Goal: Use online tool/utility: Utilize a website feature to perform a specific function

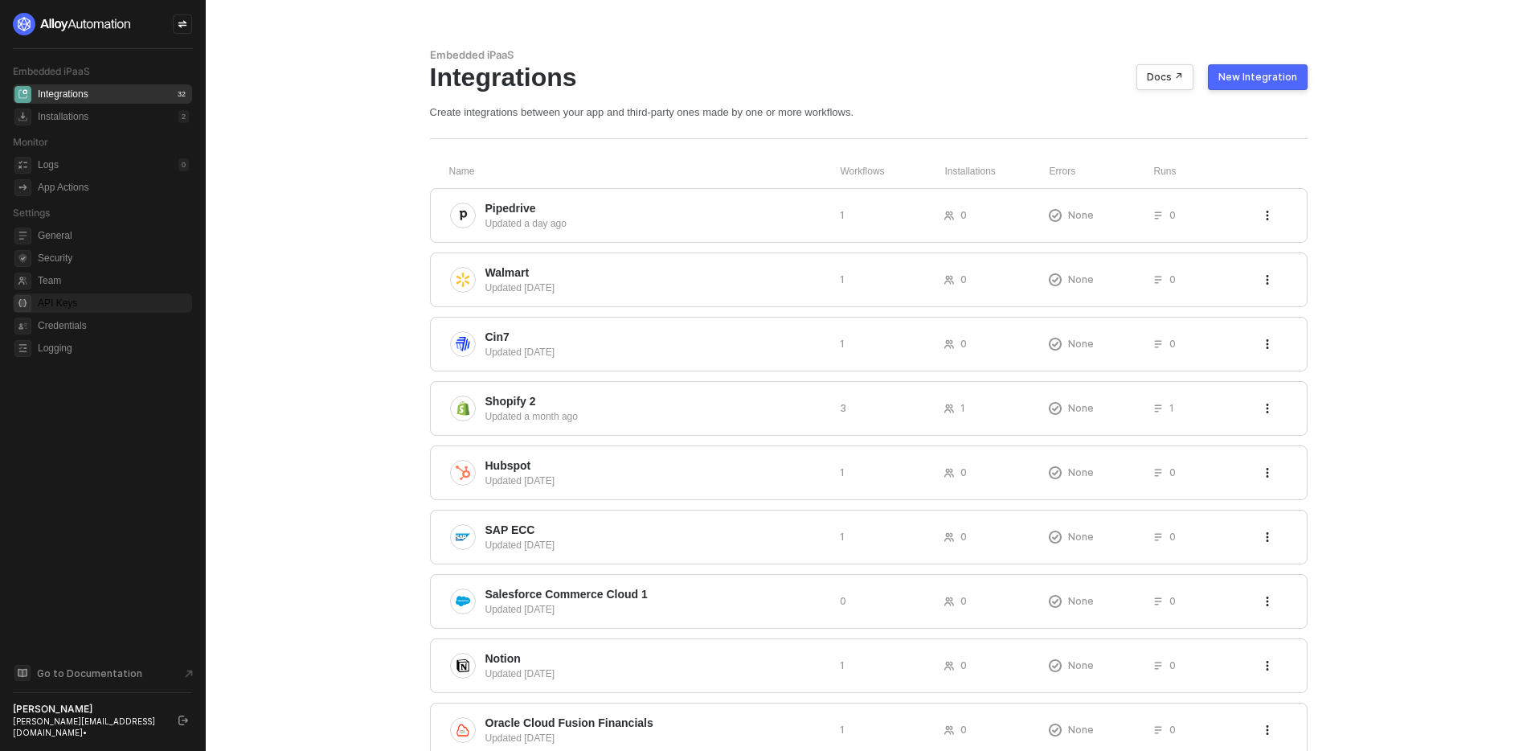
click at [52, 304] on span "API Keys" at bounding box center [113, 302] width 151 height 19
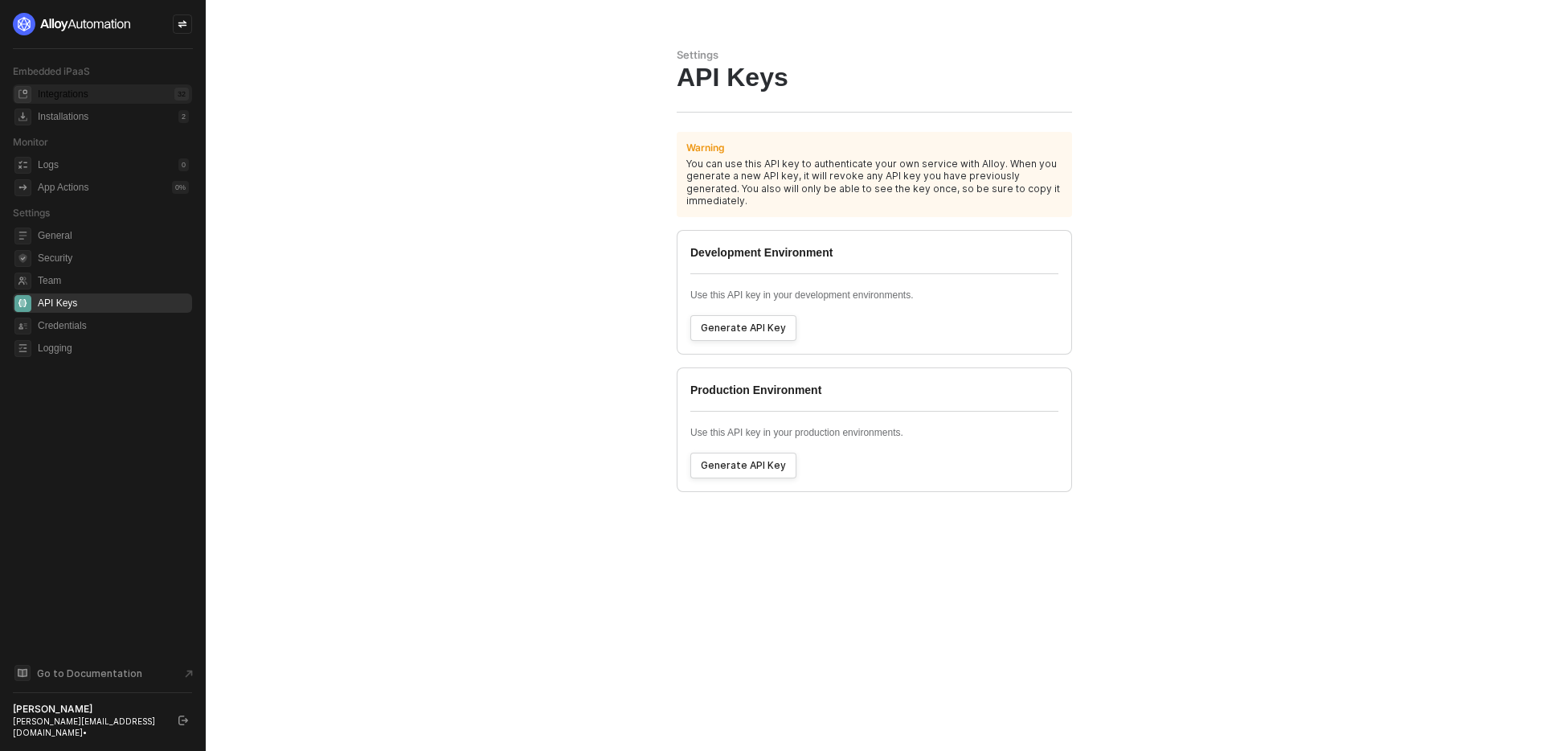
click at [103, 96] on div "Integrations 32" at bounding box center [113, 93] width 151 height 19
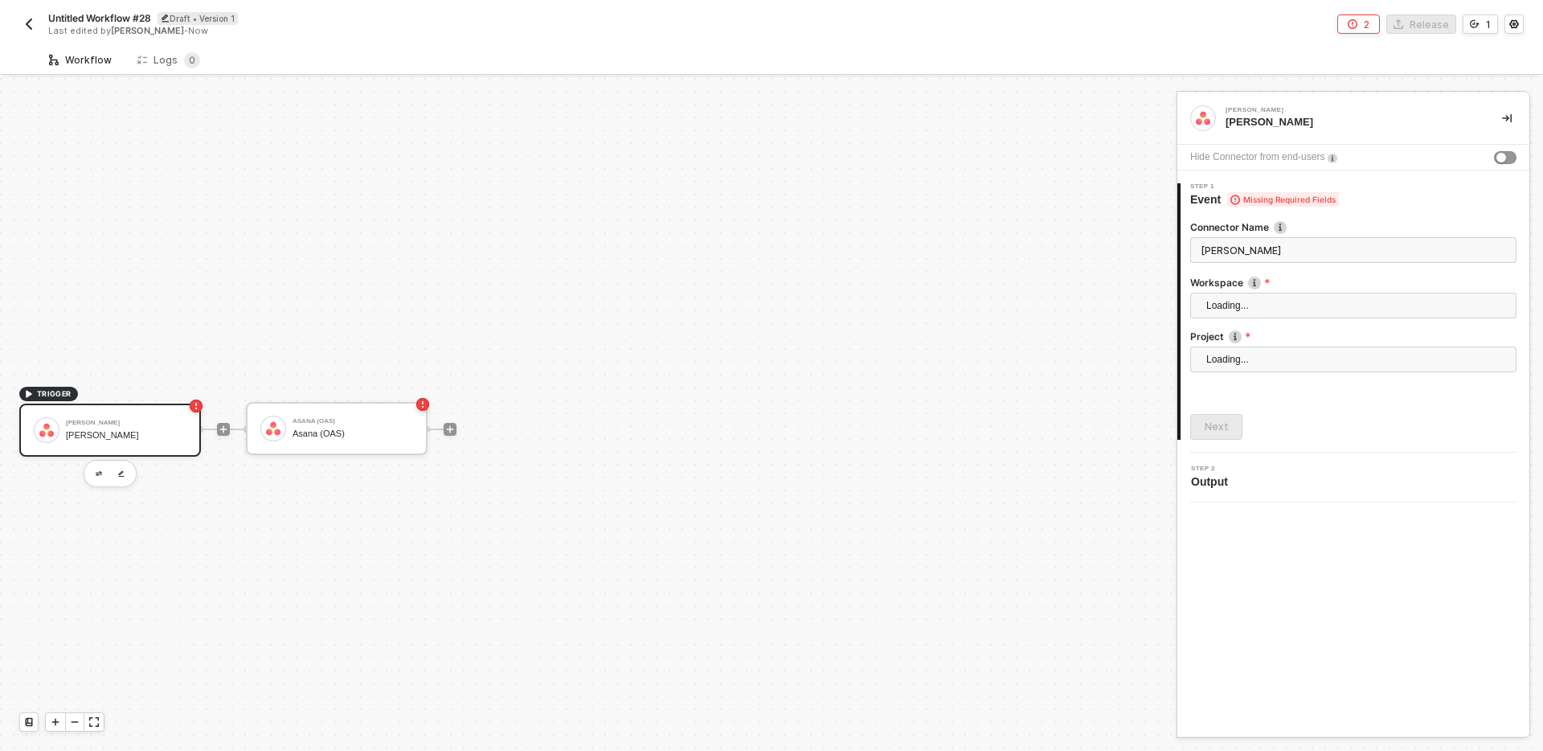
scroll to position [30, 0]
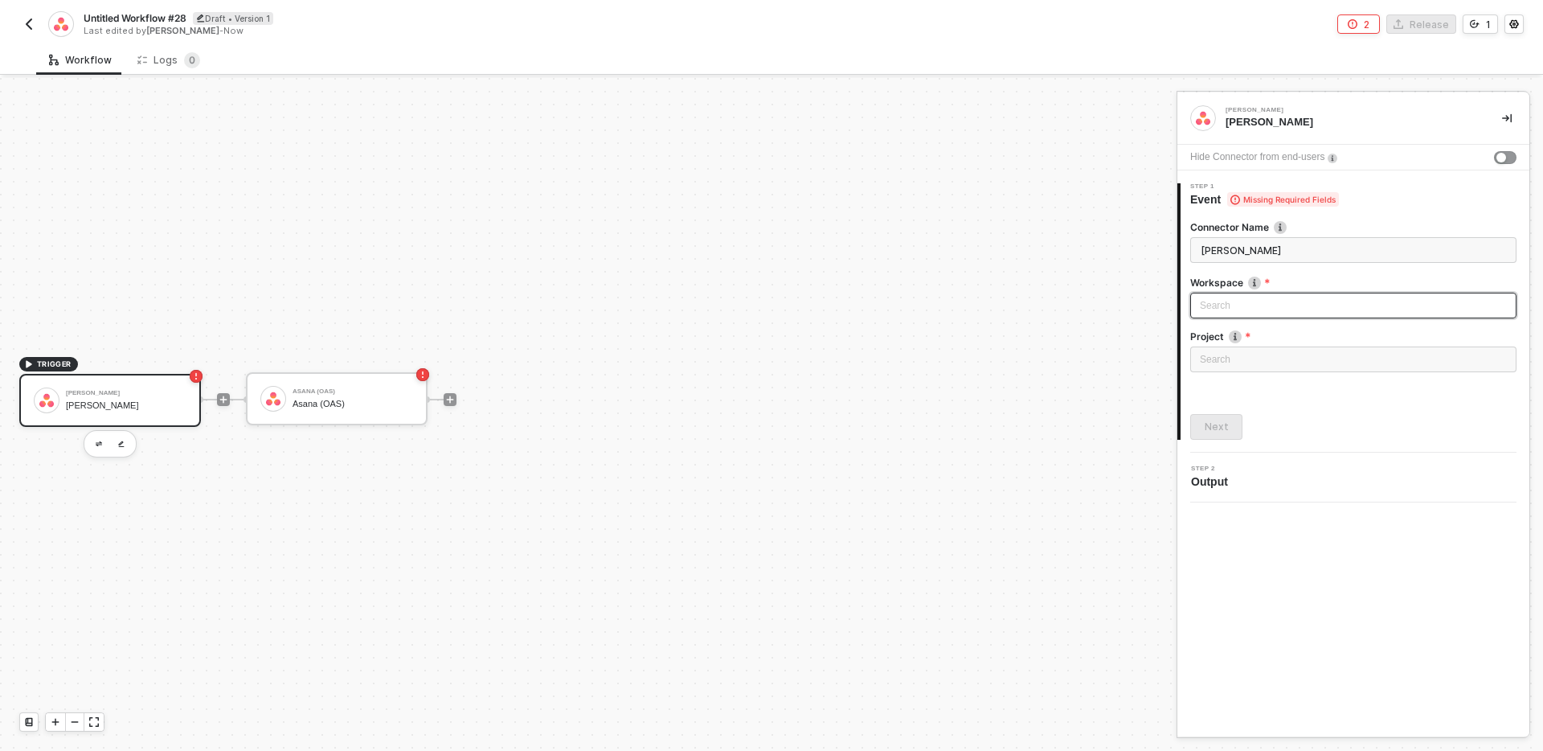
click at [1223, 313] on div "Search" at bounding box center [1353, 306] width 326 height 26
click at [31, 29] on img "button" at bounding box center [29, 24] width 13 height 13
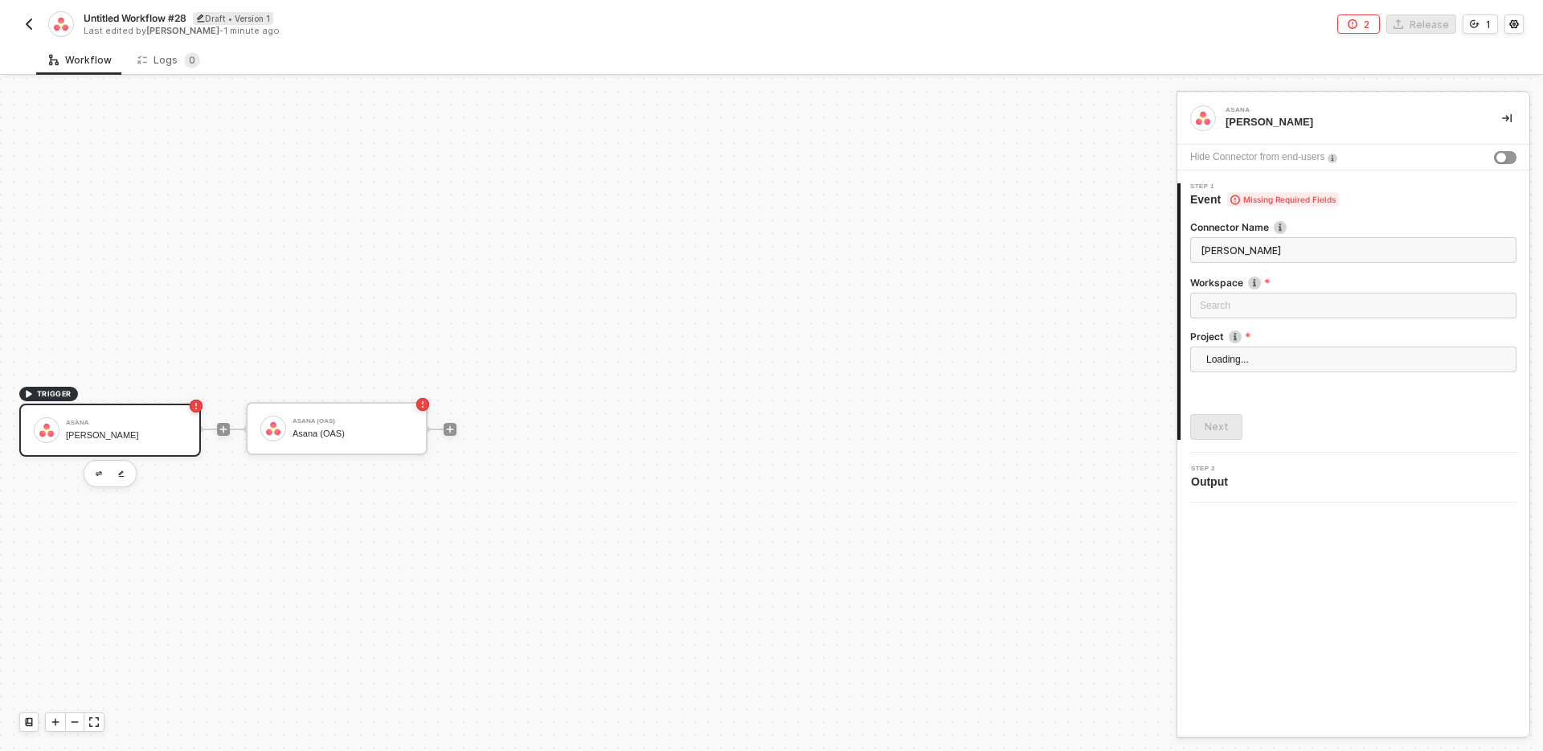
scroll to position [30, 0]
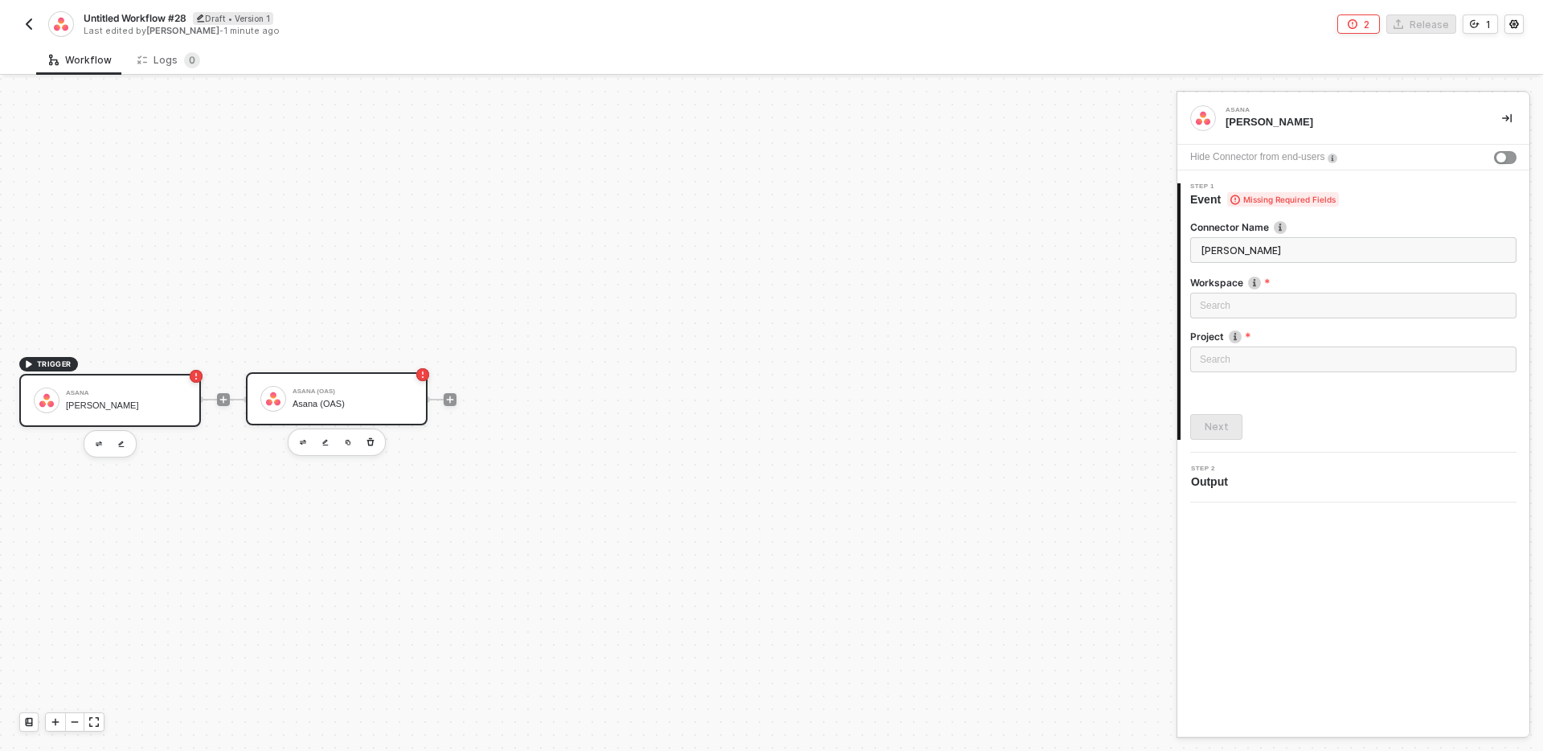
click at [374, 399] on div "Asana (OAS)" at bounding box center [353, 404] width 121 height 10
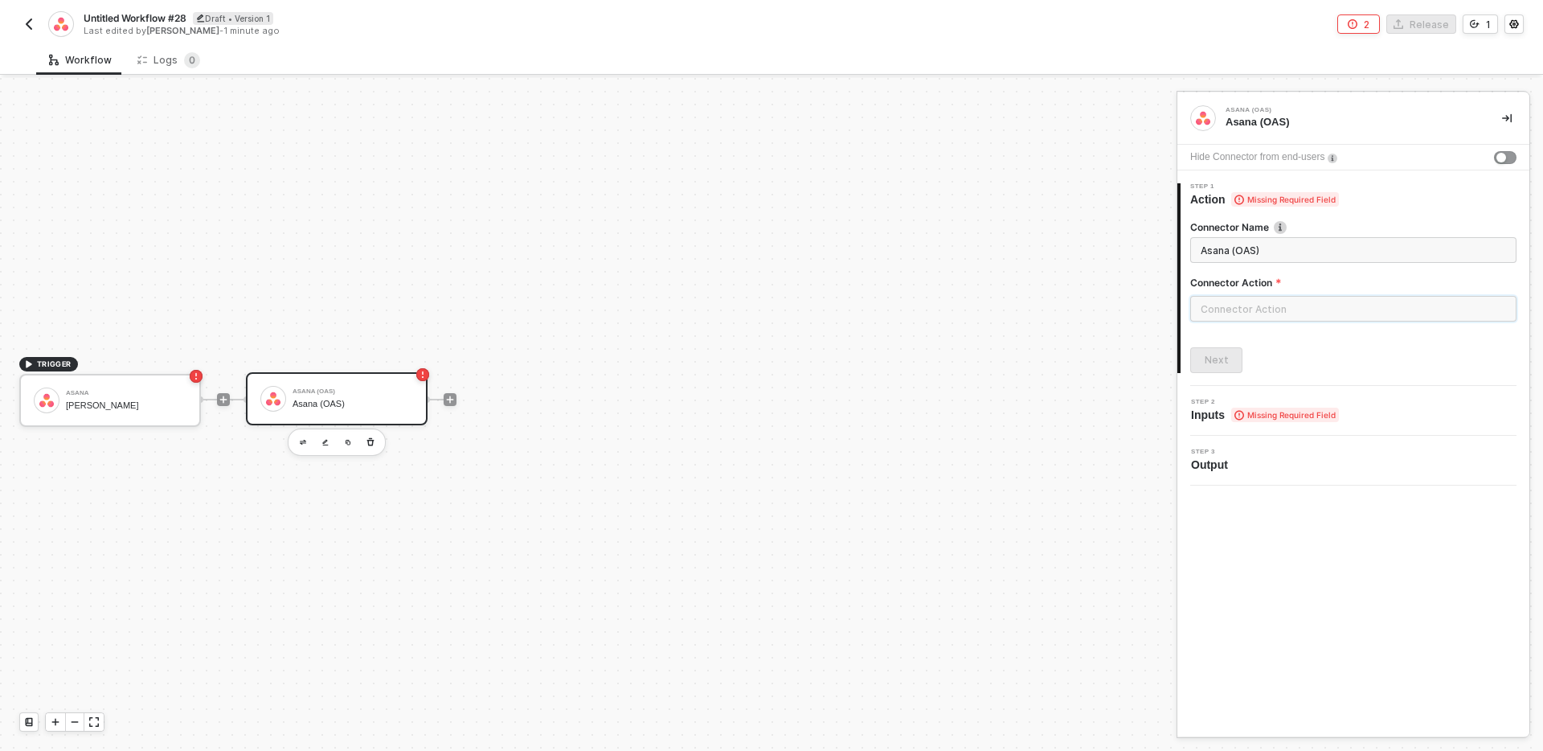
click at [1353, 317] on input "text" at bounding box center [1353, 309] width 326 height 26
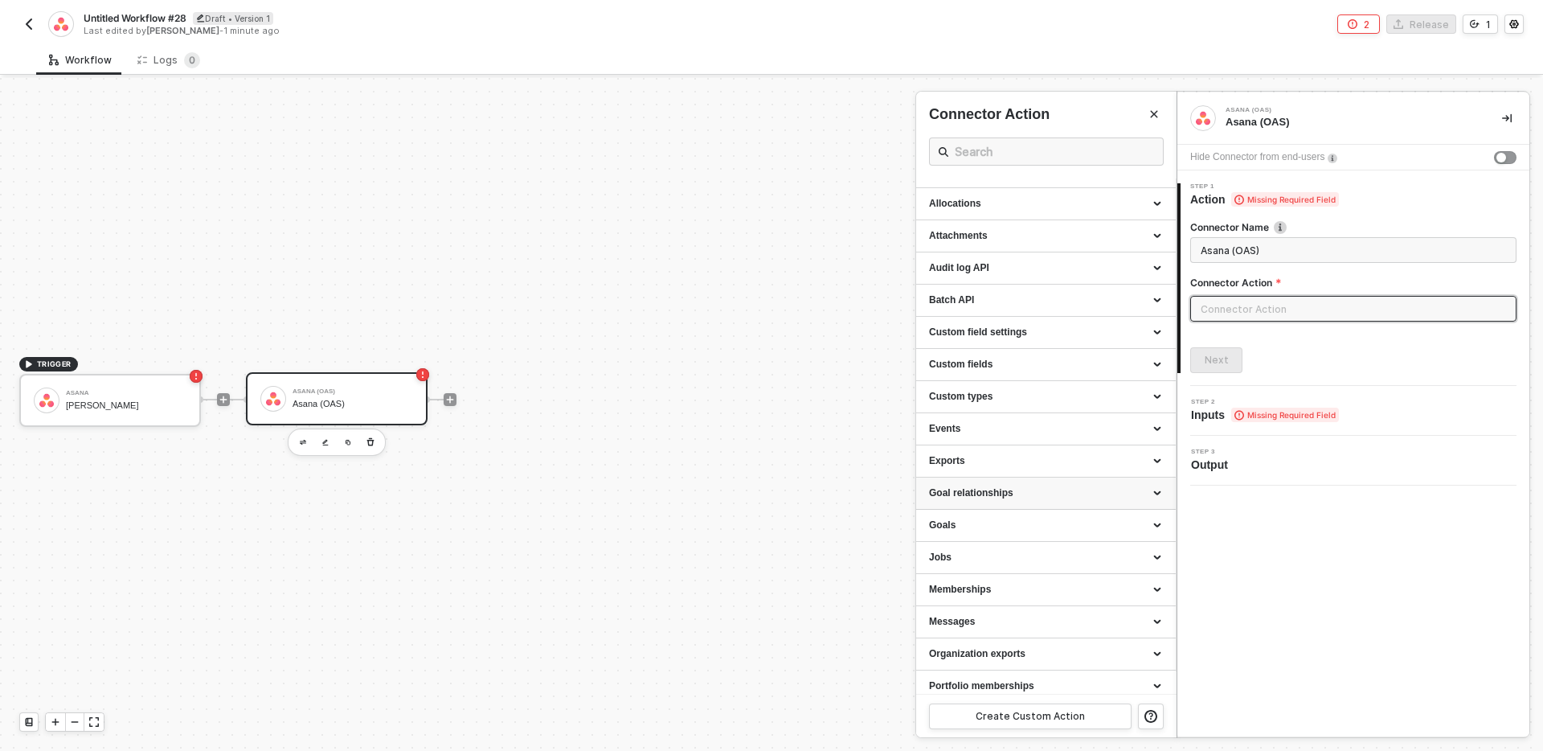
scroll to position [0, 0]
click at [39, 27] on div "Untitled Workflow #28 Draft • Version 1 Last edited by Bhuvnesh Gupta - 1 minut…" at bounding box center [395, 24] width 752 height 26
click at [31, 27] on img "button" at bounding box center [29, 24] width 13 height 13
